Goal: Complete application form

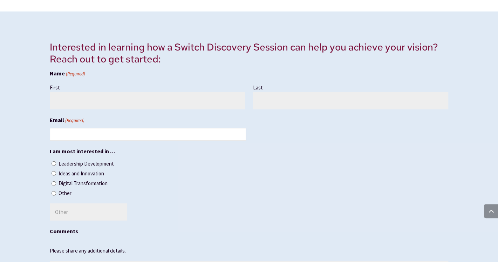
scroll to position [924, 0]
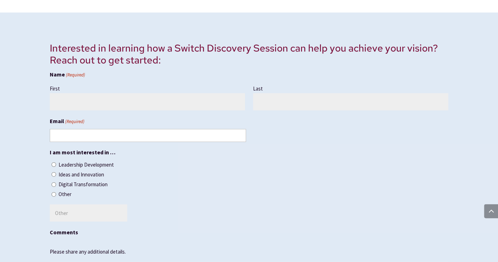
click at [223, 93] on input "First" at bounding box center [147, 101] width 195 height 17
type input "[PERSON_NAME]"
type input "Somoo"
click at [103, 129] on input "Email (Required)" at bounding box center [148, 135] width 196 height 13
type input "[PERSON_NAME][EMAIL_ADDRESS][DOMAIN_NAME]"
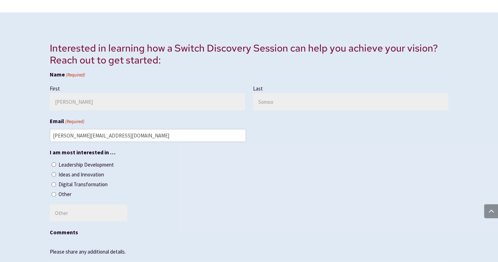
click at [90, 160] on label "Leadership Development" at bounding box center [86, 164] width 55 height 9
click at [56, 162] on input "Leadership Development" at bounding box center [54, 164] width 5 height 5
radio input "true"
click at [86, 170] on label "Ideas and Innovation" at bounding box center [82, 174] width 46 height 9
click at [56, 172] on input "Ideas and Innovation" at bounding box center [54, 174] width 5 height 5
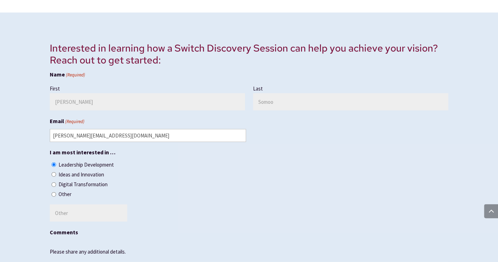
radio input "true"
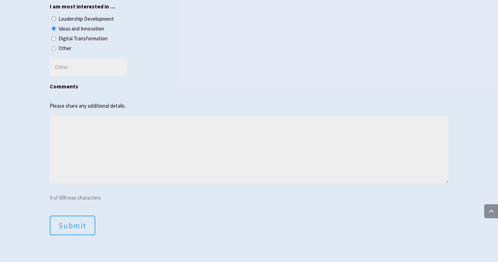
scroll to position [1072, 0]
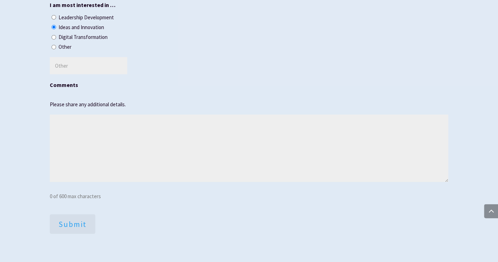
click at [82, 214] on input "Submit" at bounding box center [73, 224] width 46 height 20
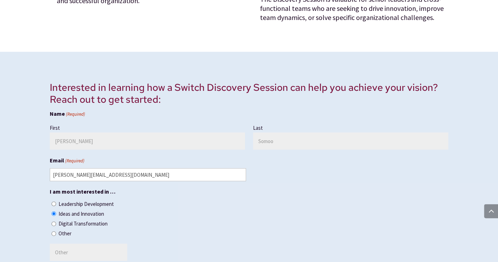
scroll to position [885, 0]
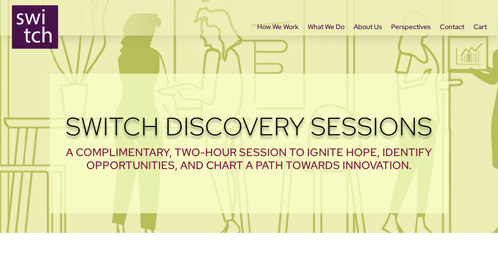
click at [477, 112] on div "Switch Discovery Sessions A complimentary, two-hour session to ignite hope, ide…" at bounding box center [249, 116] width 498 height 233
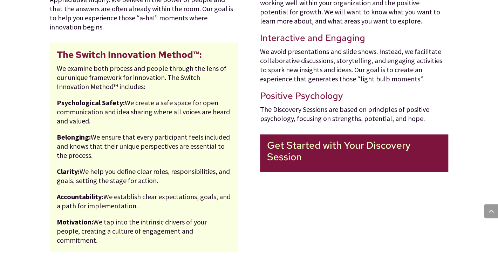
scroll to position [350, 0]
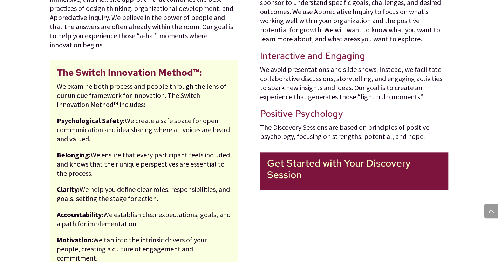
click at [437, 221] on div "Is your organization facing challenges in today’s rapidly changing landscape? D…" at bounding box center [249, 91] width 398 height 377
